Goal: Transaction & Acquisition: Purchase product/service

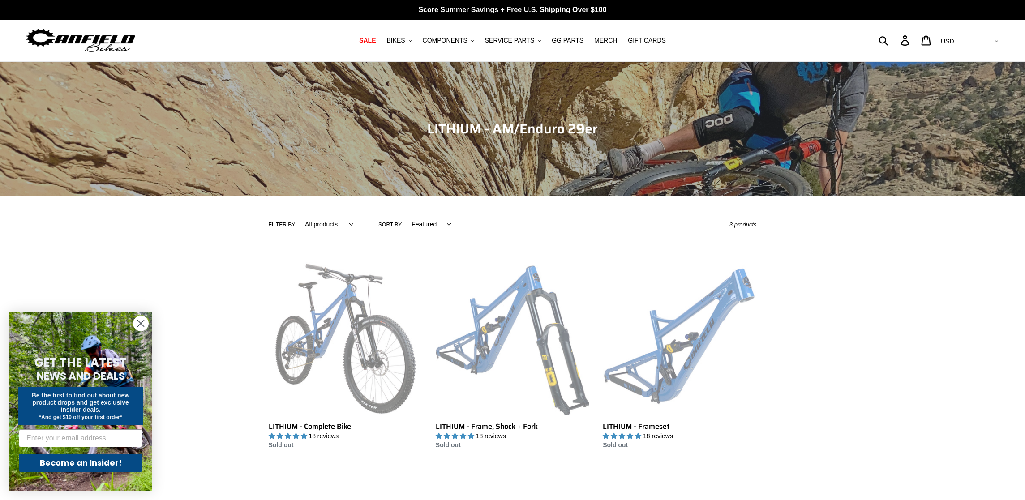
scroll to position [115, 0]
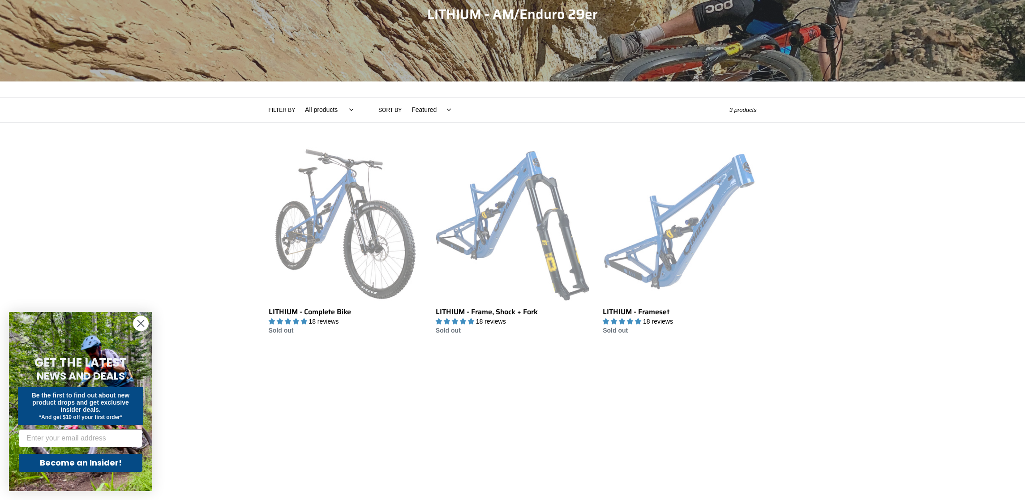
click at [179, 201] on div "Collection: LITHIUM - AM/Enduro 29er Filter by All products 29er BFCM23 BFCM24 …" at bounding box center [512, 141] width 1025 height 389
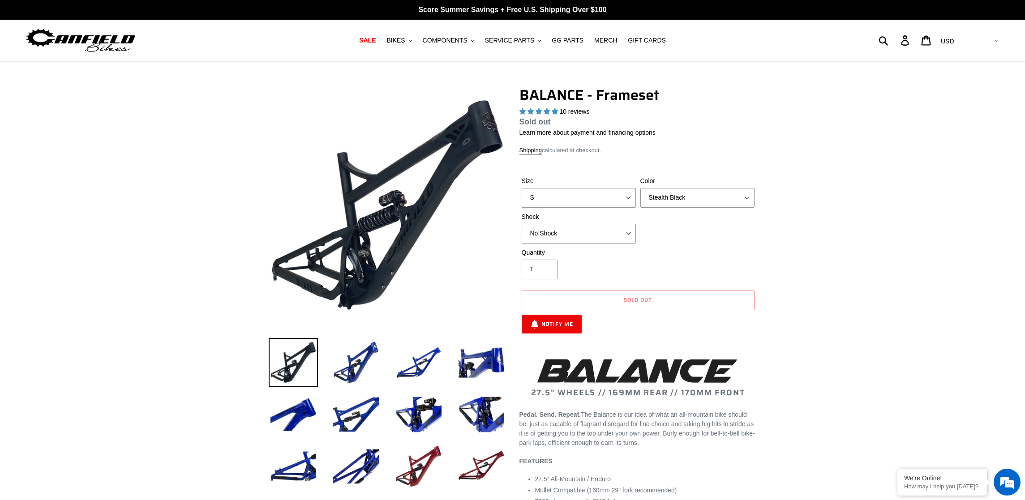
select select "highest-rating"
click at [398, 40] on span "BIKES" at bounding box center [395, 41] width 18 height 8
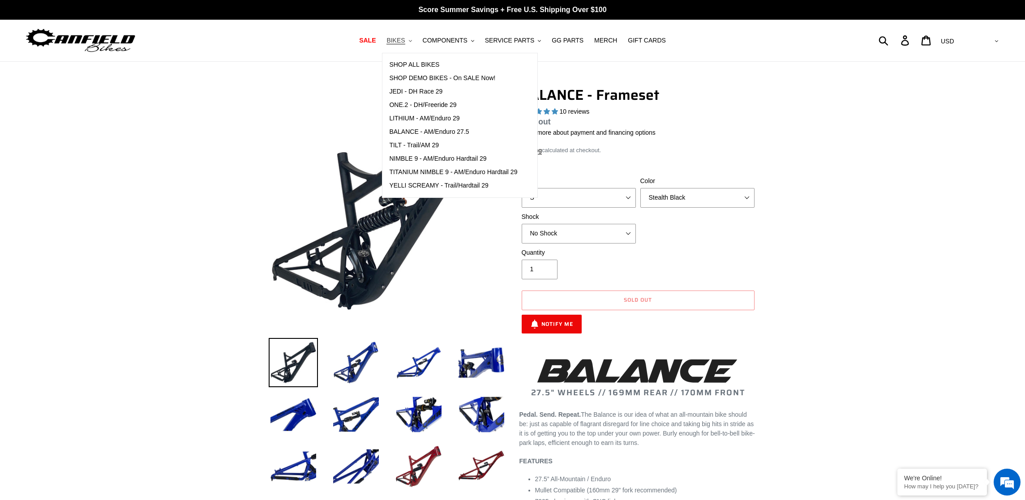
click at [398, 40] on span "BIKES" at bounding box center [395, 41] width 18 height 8
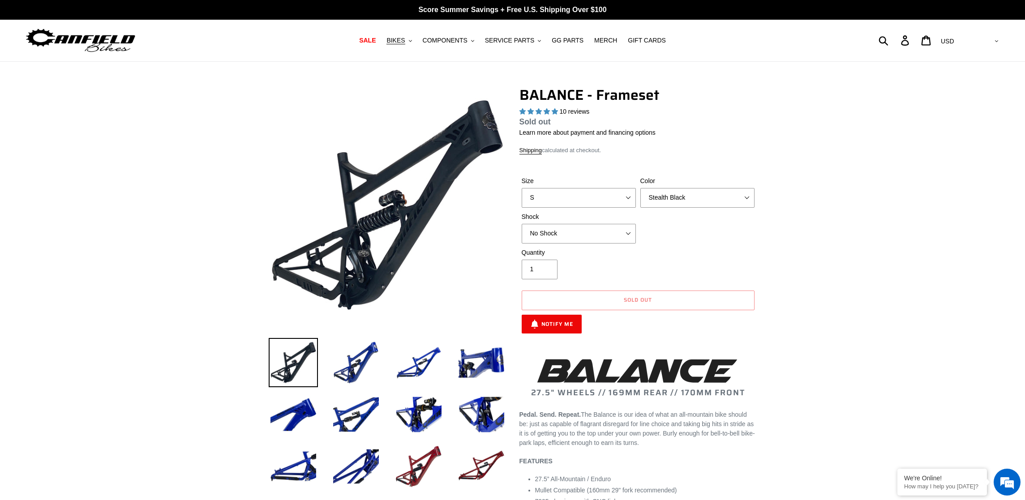
click at [107, 47] on img at bounding box center [81, 40] width 112 height 28
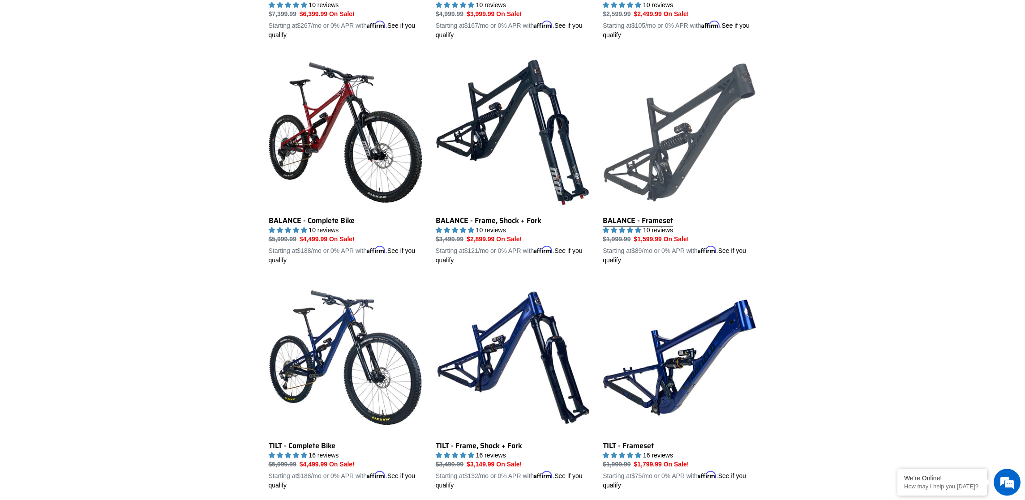
scroll to position [924, 0]
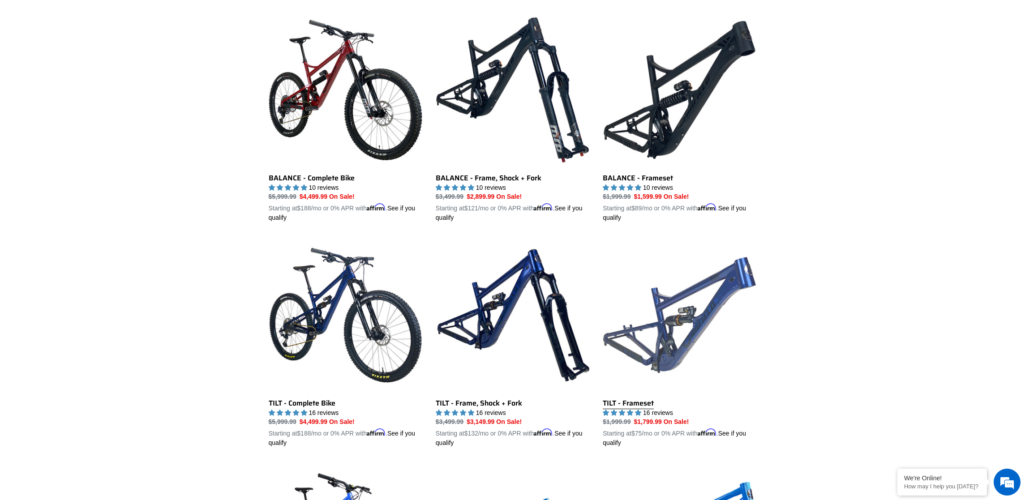
click at [679, 321] on link "TILT - Frameset" at bounding box center [680, 343] width 154 height 210
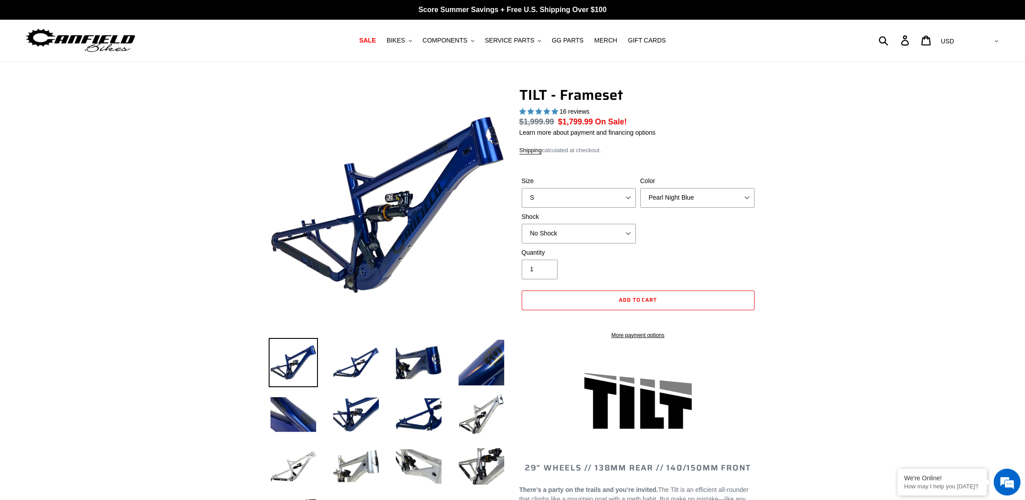
select select "highest-rating"
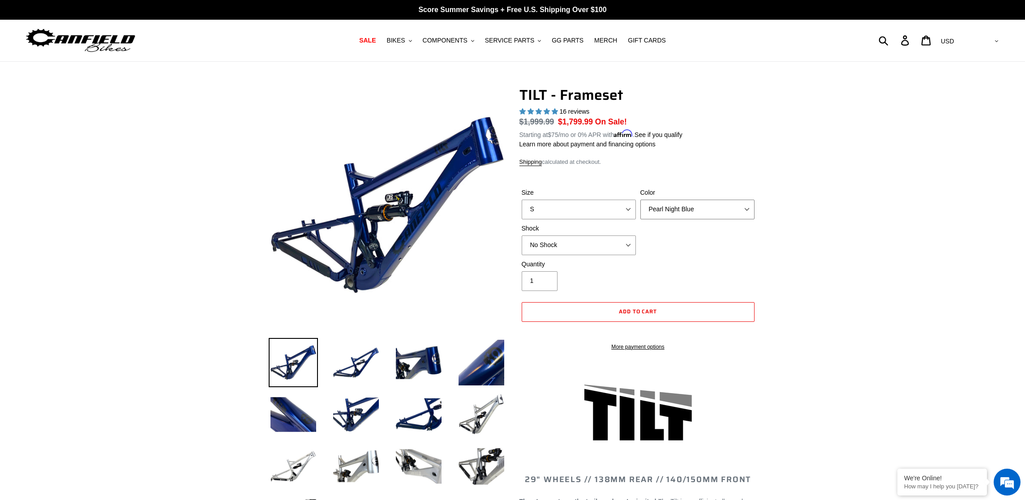
click option "Pearl Night Blue" at bounding box center [0, 0] width 0 height 0
select select "M"
click option "M" at bounding box center [0, 0] width 0 height 0
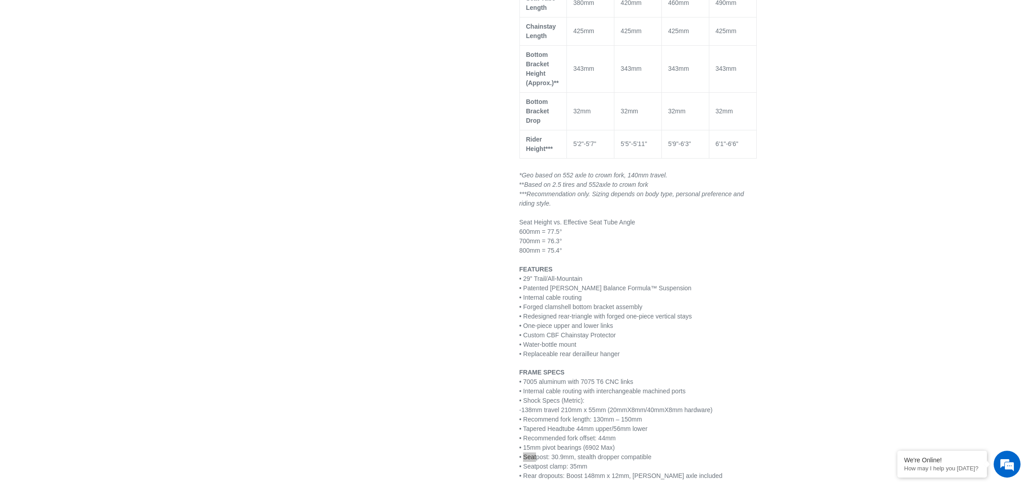
scroll to position [1108, 0]
